Goal: Communication & Community: Answer question/provide support

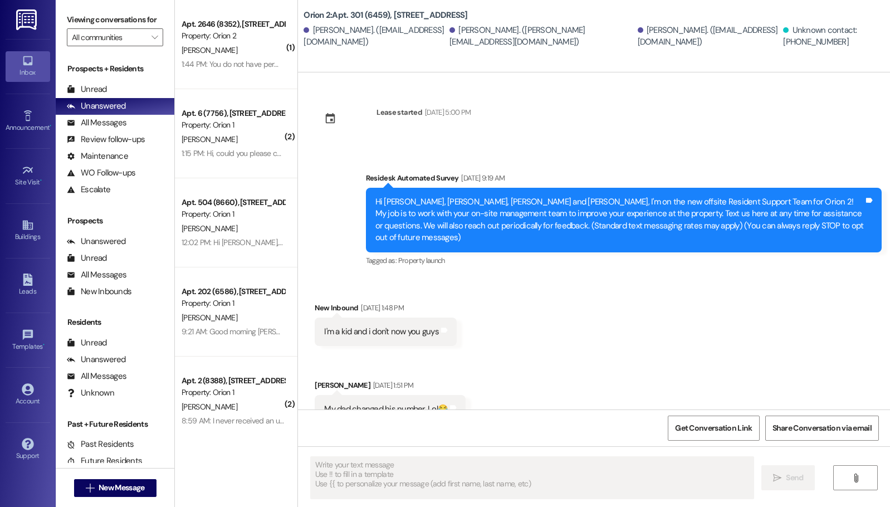
scroll to position [5071, 0]
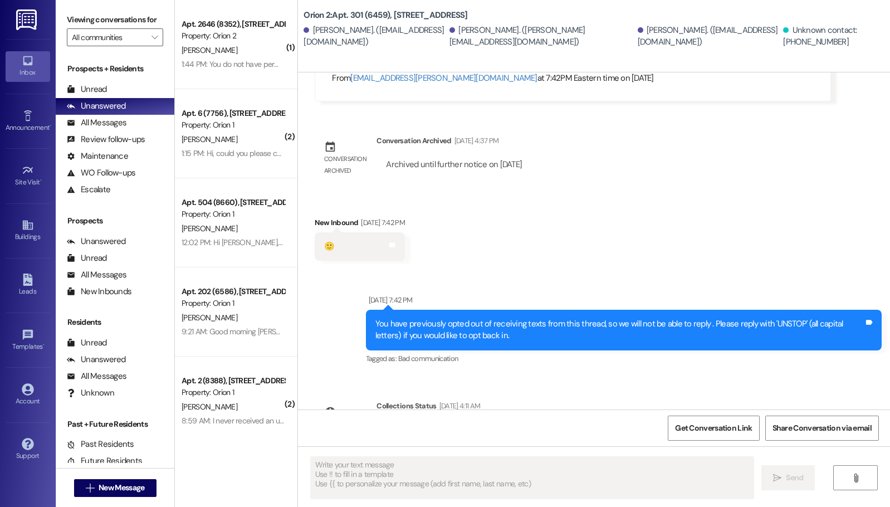
type textarea "Fetching suggested responses. Please feel free to read through the conversation…"
drag, startPoint x: 599, startPoint y: 257, endPoint x: 538, endPoint y: 248, distance: 61.9
click at [599, 269] on div "Sent via SMS Jul 18, 2025 at 7:42 PM You have previously opted out of receiving…" at bounding box center [594, 322] width 592 height 106
click at [32, 161] on link "Site Visit •" at bounding box center [28, 176] width 45 height 30
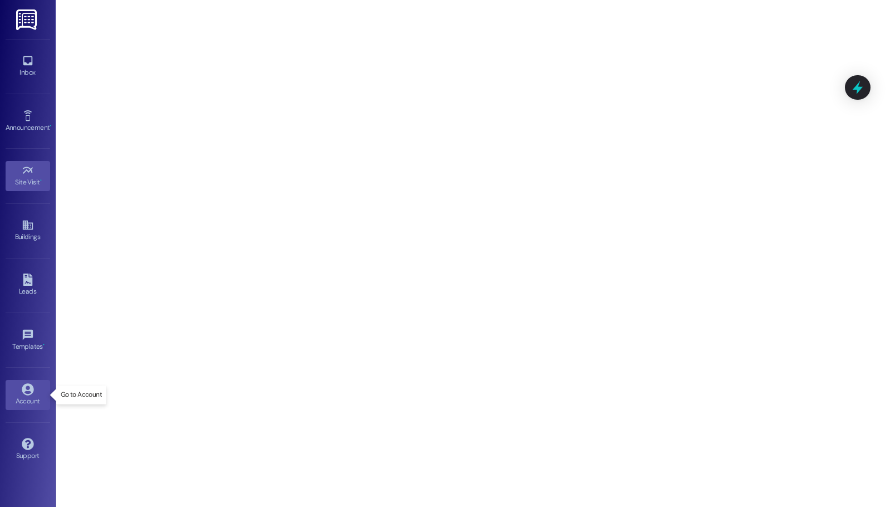
drag, startPoint x: 28, startPoint y: 407, endPoint x: 10, endPoint y: 399, distance: 19.2
click at [27, 405] on div "Account" at bounding box center [28, 400] width 56 height 11
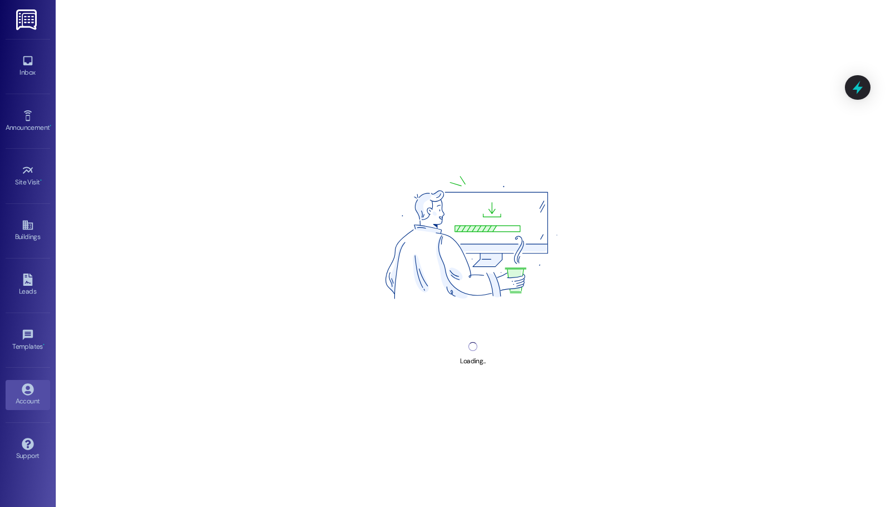
click at [14, 38] on link at bounding box center [27, 19] width 36 height 39
click at [23, 64] on icon at bounding box center [28, 61] width 12 height 12
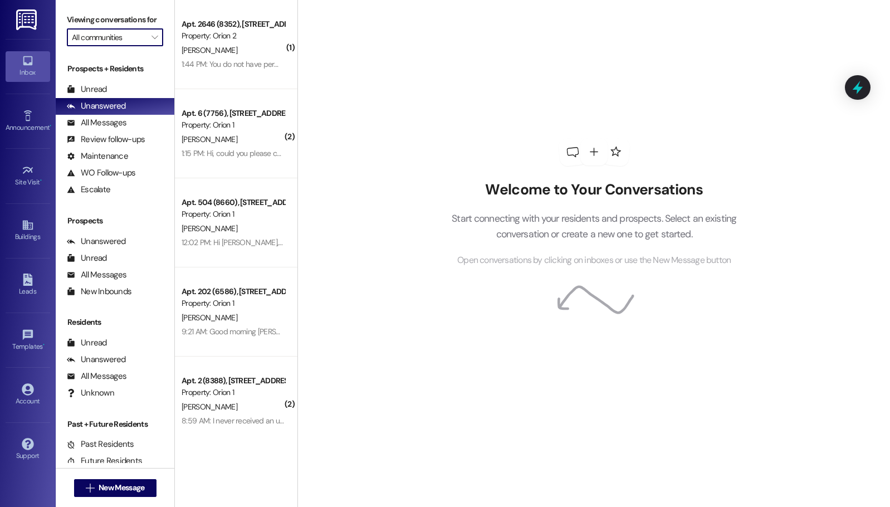
click at [125, 46] on input "All communities" at bounding box center [109, 37] width 74 height 18
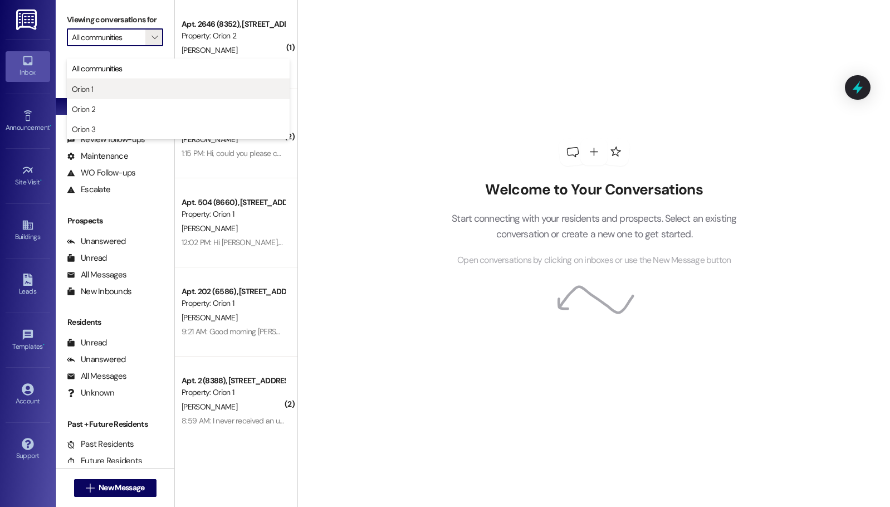
click at [106, 95] on button "Orion 1" at bounding box center [178, 89] width 223 height 20
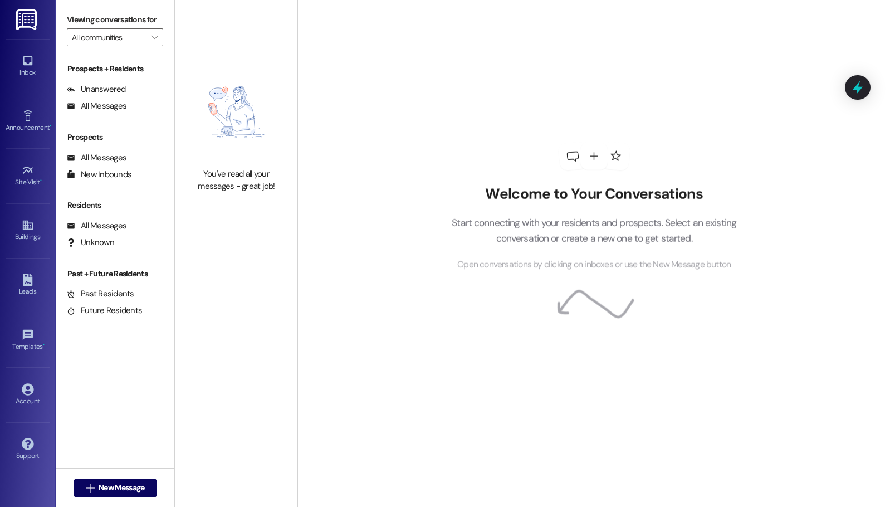
type input "Orion 1"
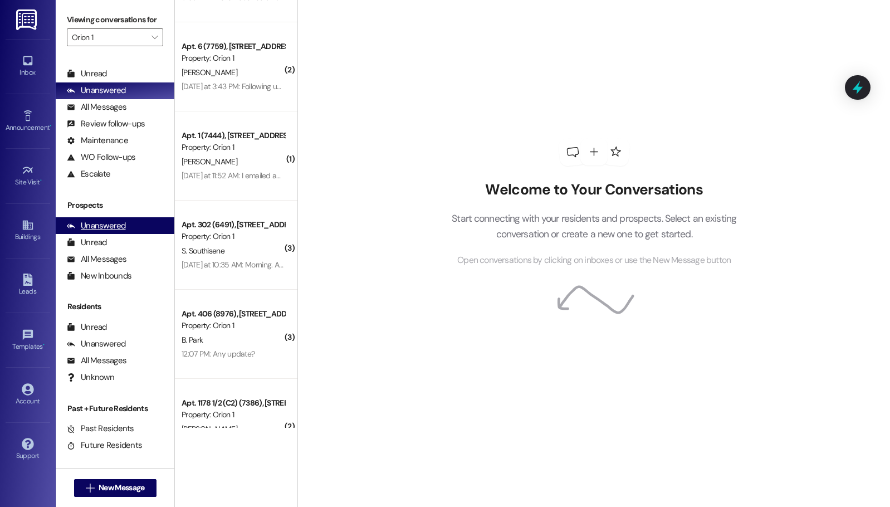
scroll to position [23, 0]
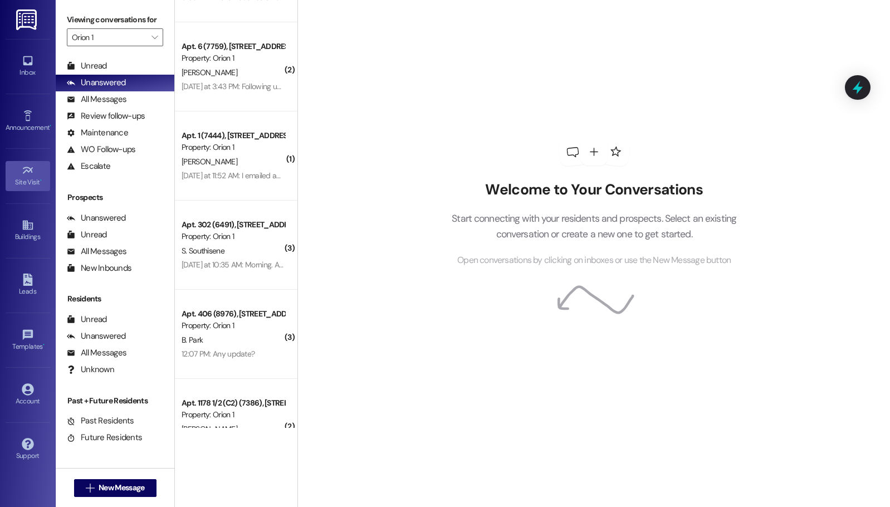
click at [33, 177] on div "Site Visit •" at bounding box center [28, 182] width 56 height 11
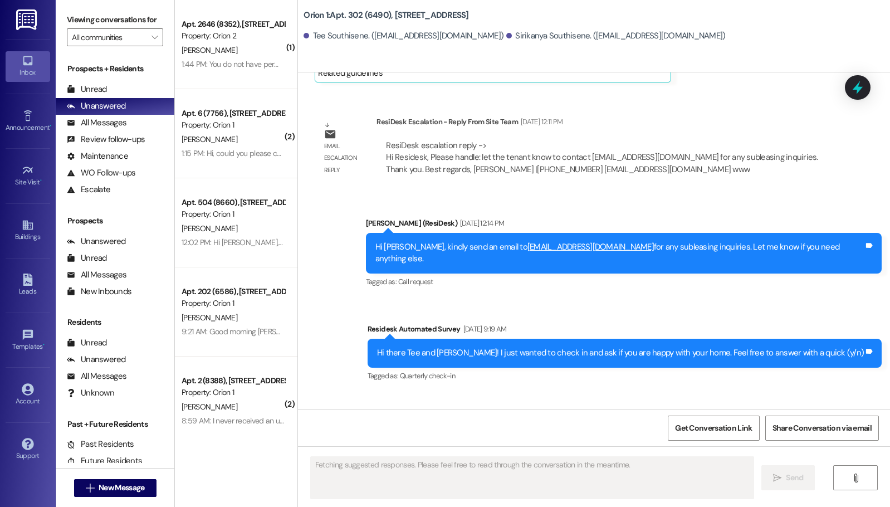
scroll to position [1356, 0]
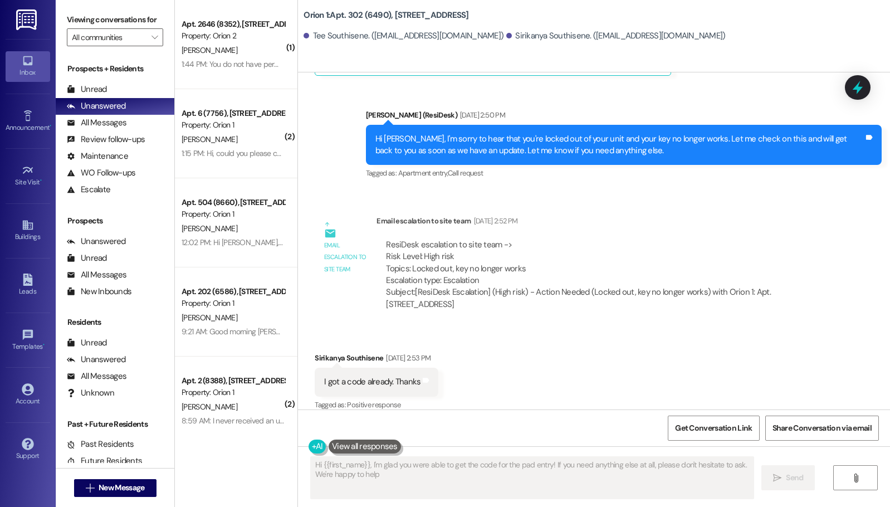
type textarea "Hi {{first_name}}, I'm glad you were able to get the code for the pad entry! If…"
